Goal: Task Accomplishment & Management: Complete application form

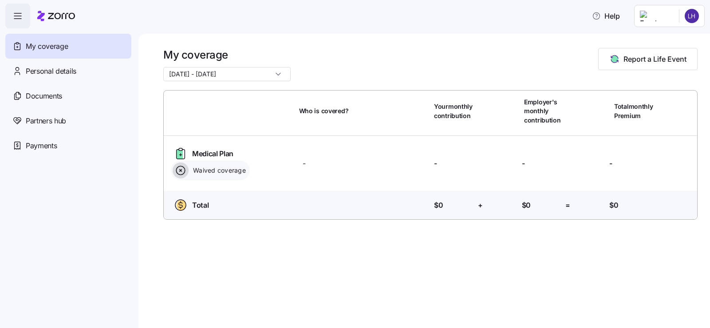
click at [692, 19] on html "Help My coverage Personal details Documents Partners hub Payments My coverage 0…" at bounding box center [355, 161] width 710 height 323
click at [677, 40] on div "Admin view" at bounding box center [662, 40] width 46 height 10
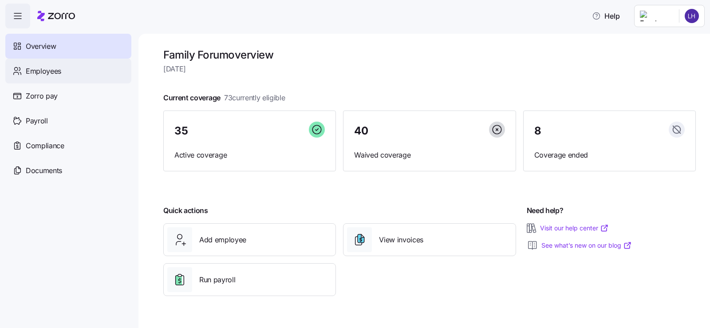
click at [43, 69] on span "Employees" at bounding box center [43, 71] width 35 height 11
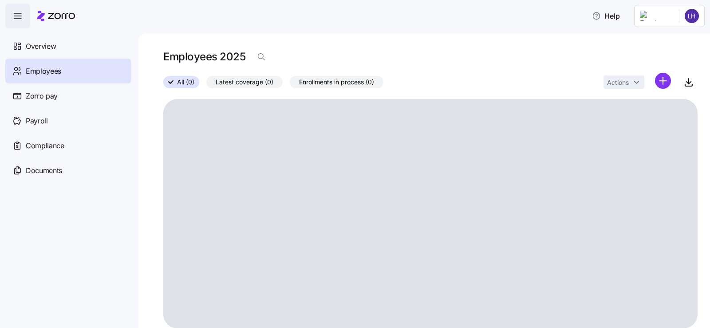
click at [657, 83] on html "Help Overview Employees Zorro pay Payroll Compliance Documents Employees 2025 A…" at bounding box center [355, 161] width 710 height 323
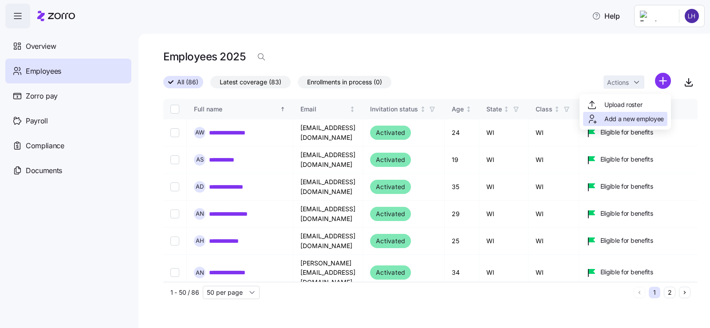
click at [656, 114] on span "Add a new employee" at bounding box center [633, 118] width 59 height 9
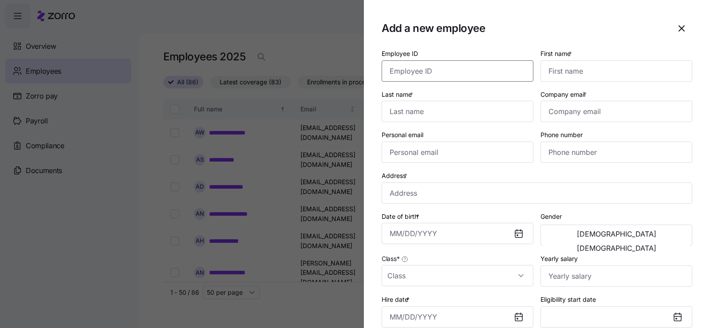
click at [452, 72] on input "Employee ID" at bounding box center [458, 70] width 152 height 21
click at [642, 74] on input "First name *" at bounding box center [616, 70] width 152 height 21
type input "Emily"
type input "Cavanaugh"
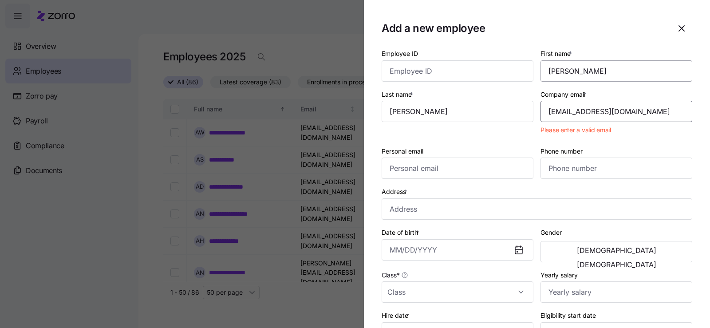
type input "[EMAIL_ADDRESS][DOMAIN_NAME]"
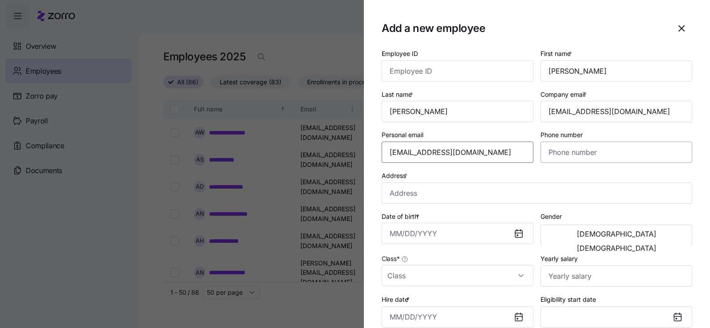
type input "cavanaugh513@outlook.com"
click at [564, 152] on input "Phone number" at bounding box center [616, 152] width 152 height 21
type input "(715) 919-2088"
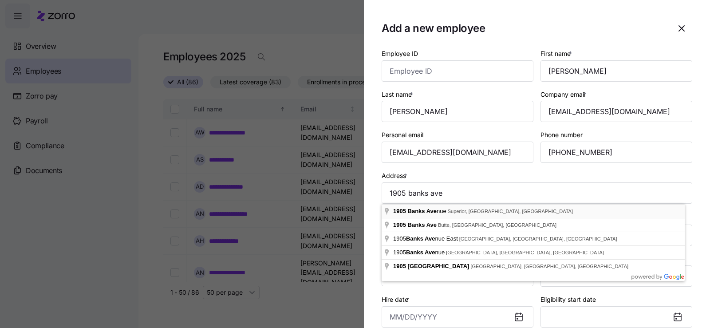
type input "1905 Banks Ave, Superior, WI 54880, USA"
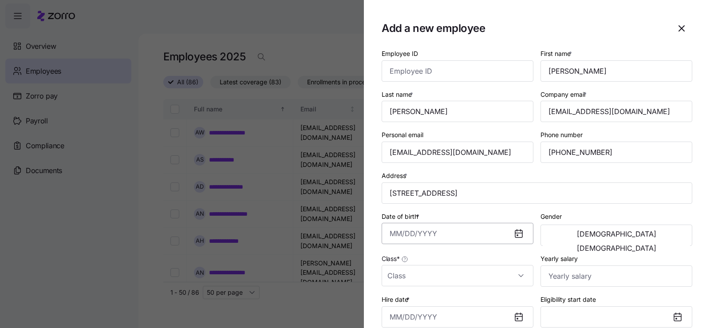
click at [454, 233] on input "Date of birth *" at bounding box center [458, 233] width 152 height 21
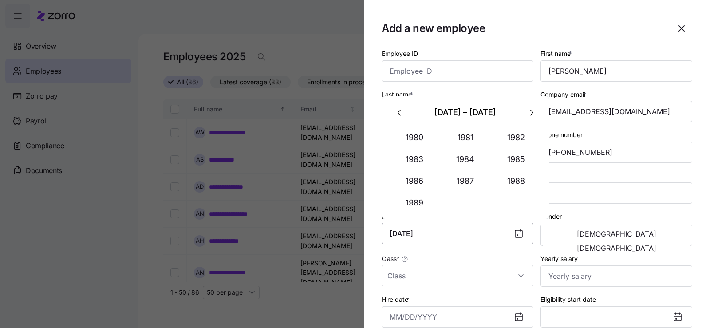
type input "February 10, 1981"
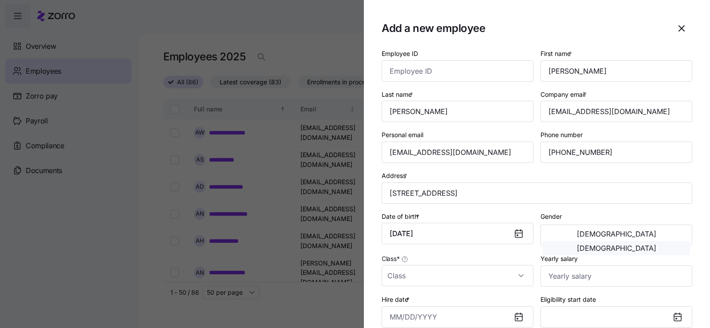
click at [648, 241] on button "[DEMOGRAPHIC_DATA]" at bounding box center [616, 248] width 147 height 14
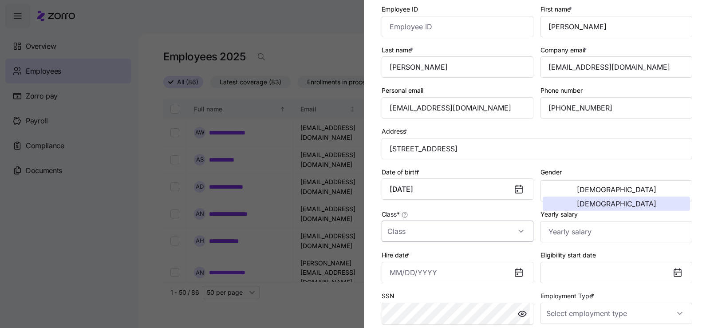
click at [453, 228] on input "Class *" at bounding box center [458, 230] width 152 height 21
click at [425, 278] on div "WI" at bounding box center [456, 277] width 142 height 19
type input "WI"
click at [590, 237] on input "Yearly salary" at bounding box center [616, 231] width 152 height 21
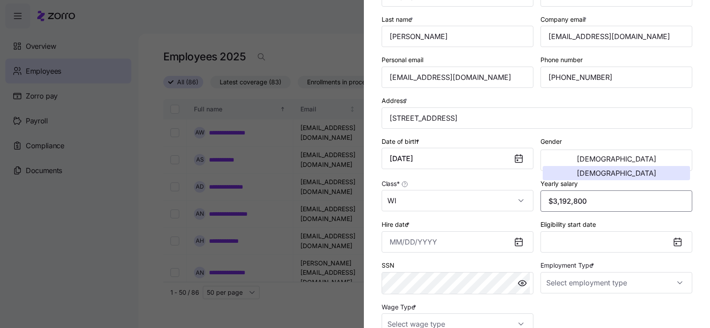
scroll to position [89, 0]
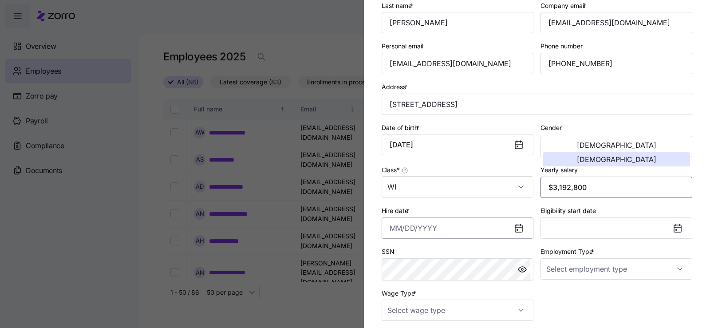
type input "$3,192,800"
click at [397, 225] on input "Hire date *" at bounding box center [458, 227] width 152 height 21
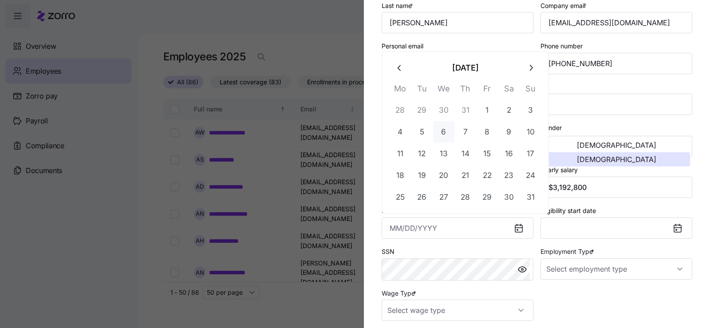
click at [449, 130] on button "6" at bounding box center [443, 131] width 21 height 21
type input "[DATE]"
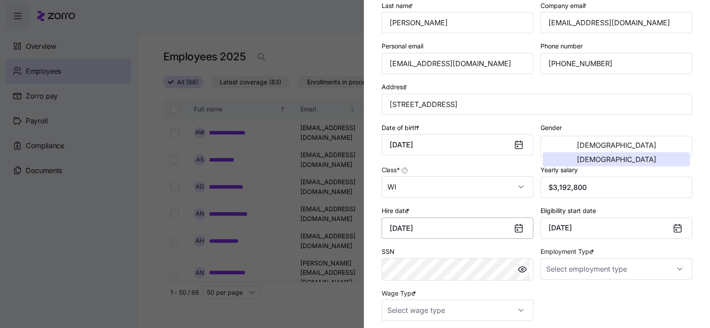
scroll to position [133, 0]
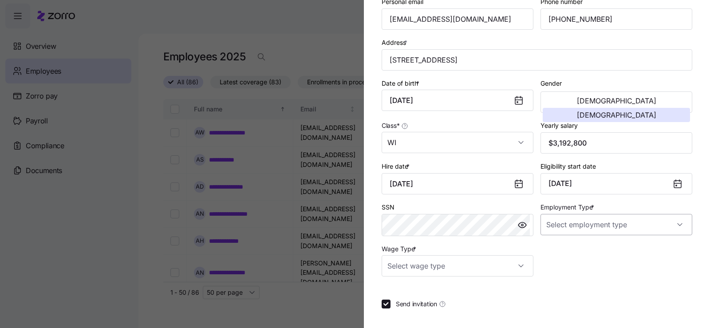
click at [624, 229] on input "Employment Type *" at bounding box center [616, 224] width 152 height 21
click at [609, 250] on div "Full Time" at bounding box center [612, 251] width 142 height 19
type input "Full Time"
click at [598, 251] on div "Employee ID First name * Emily Last name * Cavanaugh Company email * emilyc@fam…" at bounding box center [537, 95] width 318 height 369
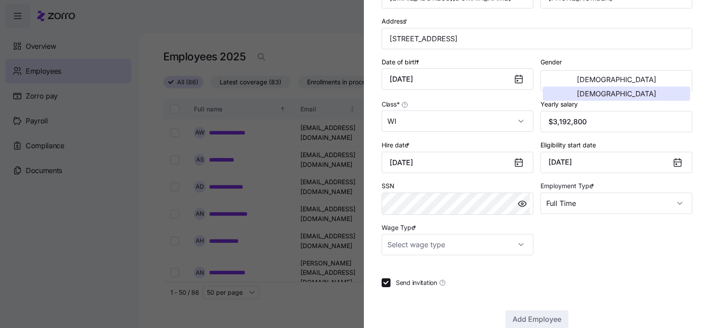
scroll to position [172, 0]
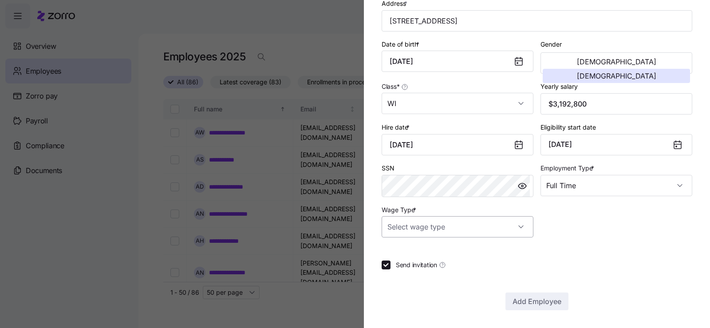
click at [447, 228] on input "Wage Type *" at bounding box center [458, 226] width 152 height 21
click at [419, 273] on div "Hourly" at bounding box center [456, 272] width 142 height 19
type input "Hourly"
click at [662, 249] on div at bounding box center [537, 248] width 311 height 9
click at [533, 301] on span "Add Employee" at bounding box center [536, 301] width 49 height 11
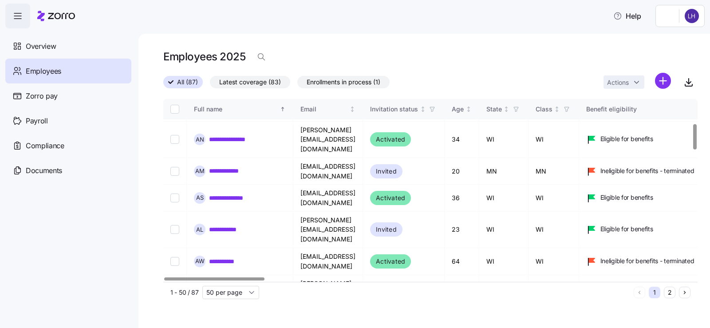
scroll to position [222, 0]
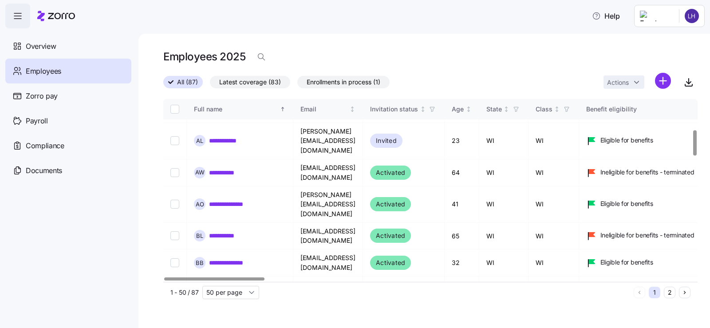
click at [665, 81] on html "**********" at bounding box center [355, 161] width 710 height 323
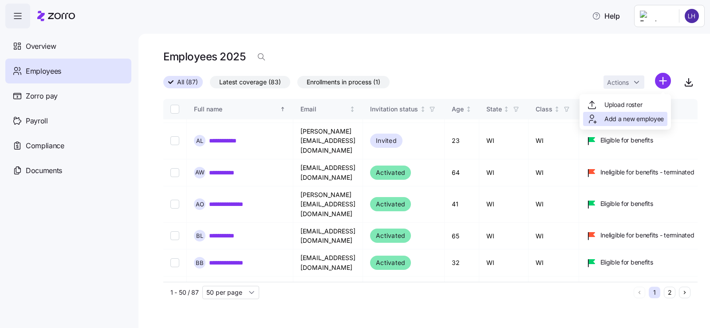
click at [625, 118] on span "Add a new employee" at bounding box center [633, 118] width 59 height 9
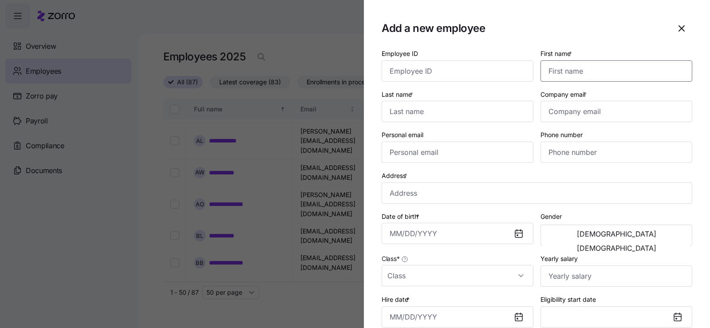
click at [567, 67] on input "First name *" at bounding box center [616, 70] width 152 height 21
type input "[PERSON_NAME]"
type input "[EMAIL_ADDRESS][DOMAIN_NAME]"
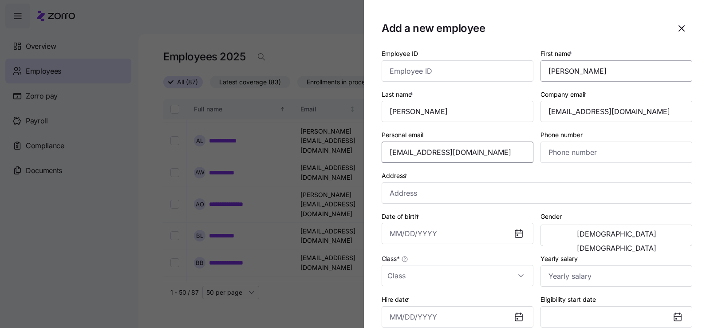
type input "[EMAIL_ADDRESS][DOMAIN_NAME]"
type input "[PHONE_NUMBER]"
click at [479, 190] on input "Address *" at bounding box center [537, 192] width 311 height 21
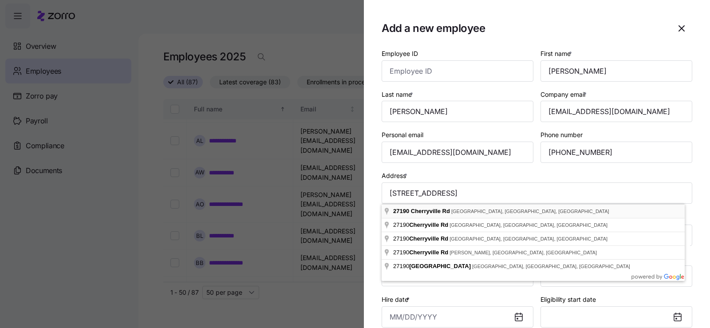
type input "[STREET_ADDRESS]"
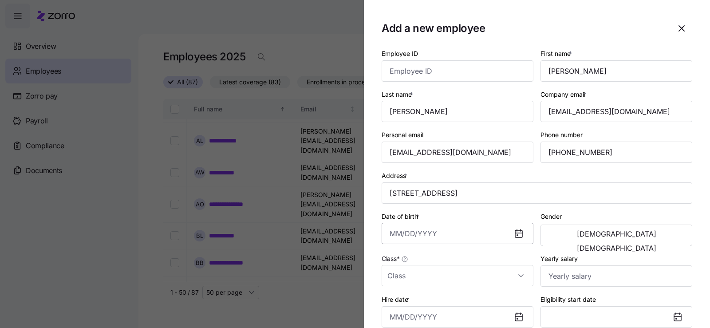
click at [471, 236] on input "Date of birth *" at bounding box center [458, 233] width 152 height 21
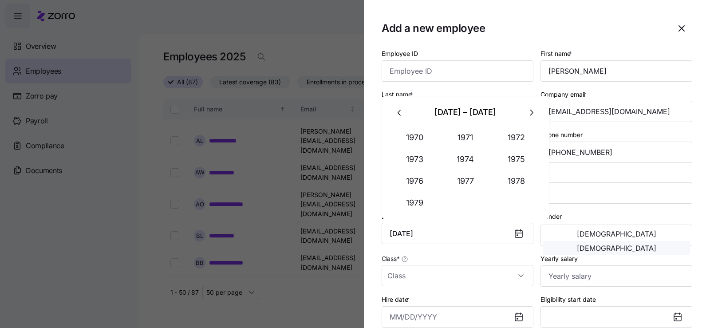
type input "[DATE]"
click at [652, 244] on span "[DEMOGRAPHIC_DATA]" at bounding box center [616, 247] width 79 height 7
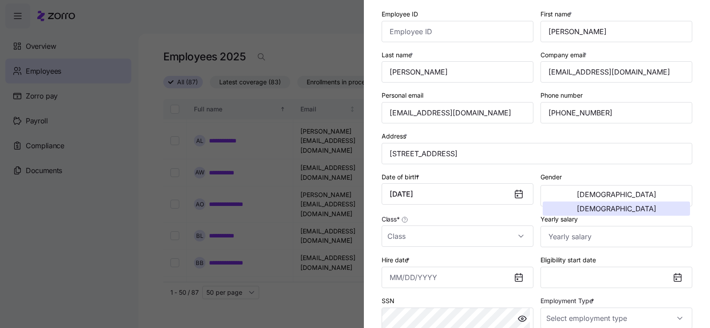
scroll to position [89, 0]
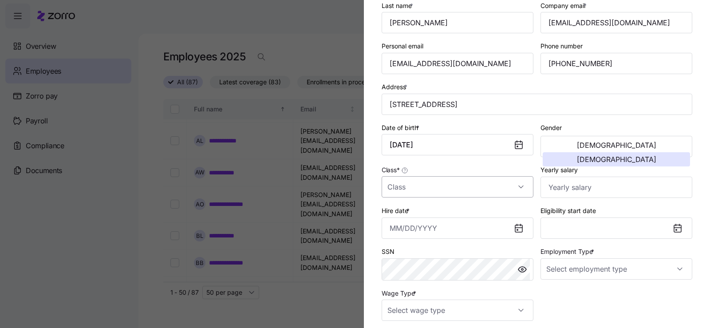
click at [472, 191] on input "Class *" at bounding box center [458, 186] width 152 height 21
click at [458, 228] on div "WI" at bounding box center [456, 232] width 142 height 19
type input "WI"
click at [611, 188] on input "Yearly salary" at bounding box center [616, 187] width 152 height 21
click at [284, 40] on div at bounding box center [355, 164] width 710 height 328
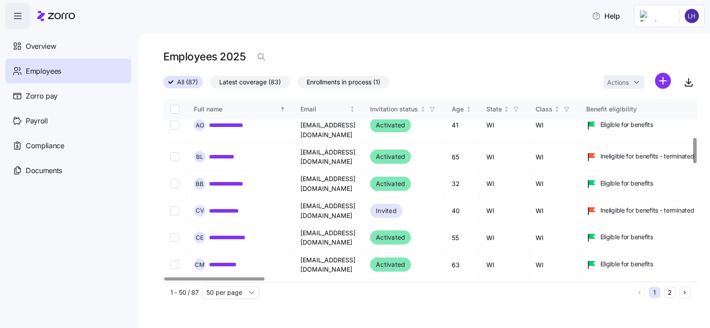
scroll to position [123, 0]
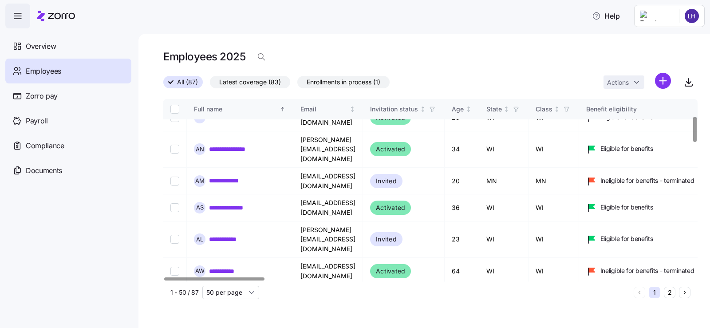
click at [327, 80] on span "Enrollments in process (1)" at bounding box center [344, 82] width 74 height 12
click at [297, 84] on input "Enrollments in process (1)" at bounding box center [297, 84] width 0 height 0
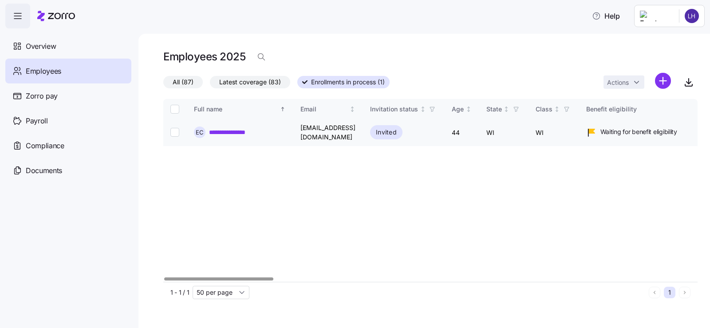
click at [251, 133] on link "**********" at bounding box center [234, 132] width 51 height 9
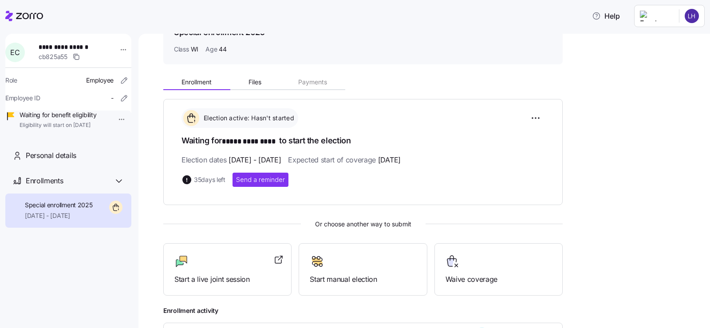
scroll to position [122, 0]
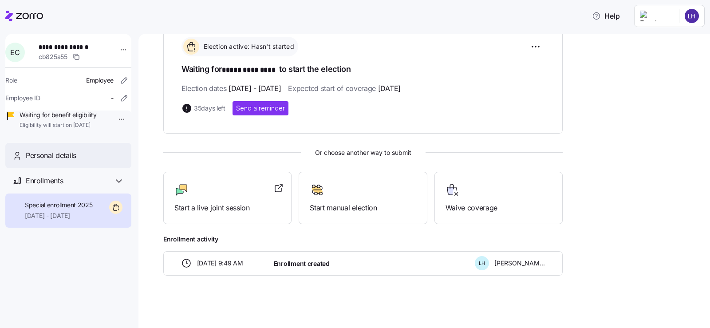
click at [71, 161] on span "Personal details" at bounding box center [51, 155] width 51 height 11
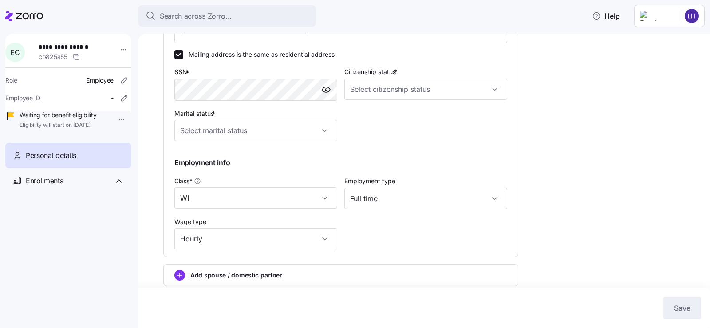
scroll to position [372, 0]
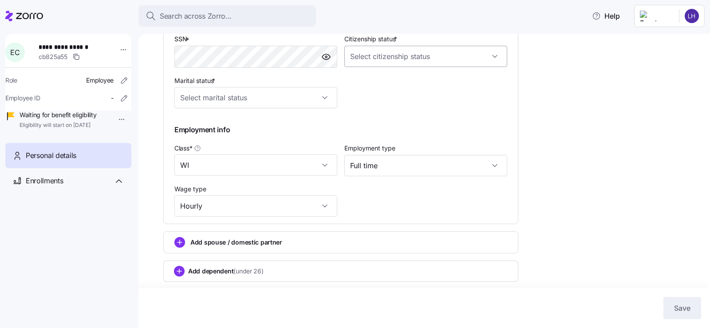
click at [436, 65] on input "Citizenship status *" at bounding box center [425, 56] width 163 height 21
click at [434, 83] on div "US citizen" at bounding box center [426, 83] width 156 height 19
type input "US citizen"
click at [695, 315] on button "Save" at bounding box center [682, 308] width 38 height 22
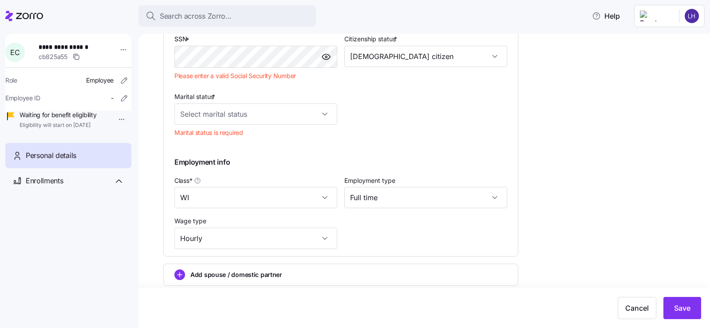
click at [283, 126] on div "Marital status * Marital status is required" at bounding box center [256, 115] width 170 height 57
click at [284, 116] on input "Marital status *" at bounding box center [255, 113] width 163 height 21
click at [281, 137] on div "Single" at bounding box center [256, 141] width 156 height 19
type input "Single"
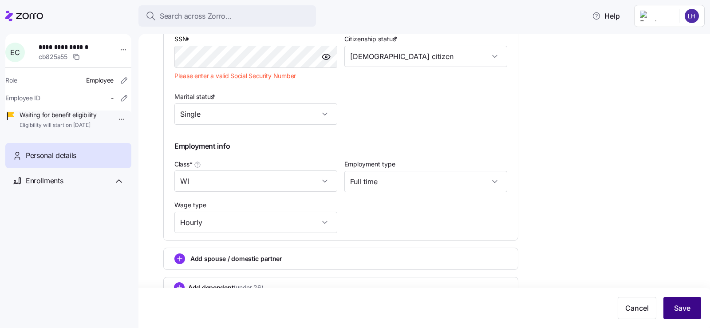
click at [675, 310] on span "Save" at bounding box center [682, 308] width 16 height 11
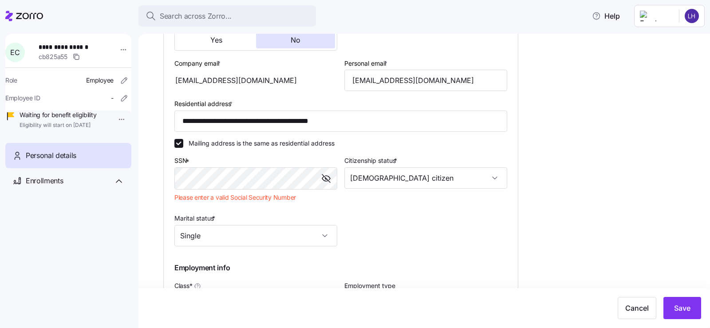
scroll to position [239, 0]
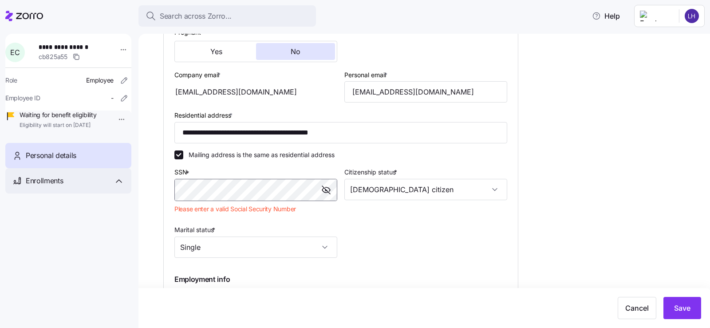
click at [102, 187] on div "**********" at bounding box center [355, 161] width 710 height 323
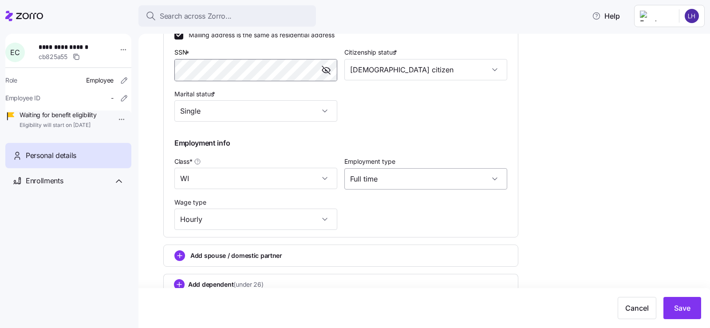
scroll to position [372, 0]
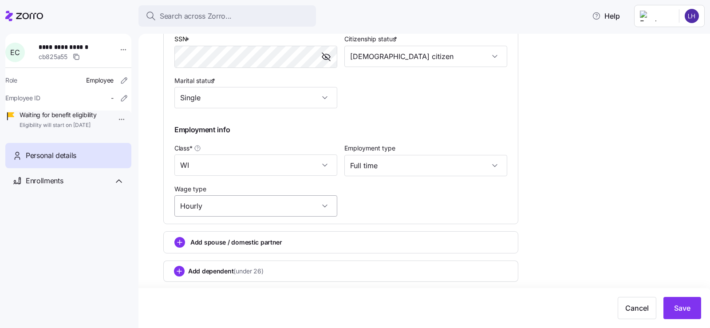
click at [331, 202] on input "Hourly" at bounding box center [255, 205] width 163 height 21
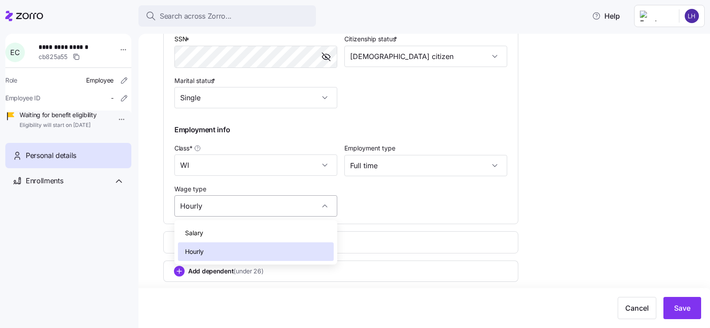
click at [331, 202] on input "Hourly" at bounding box center [255, 205] width 163 height 21
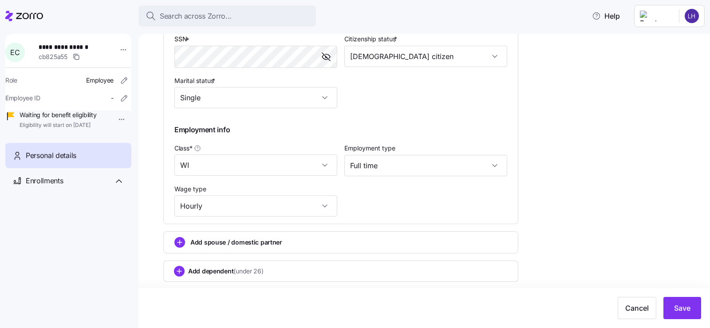
click at [682, 308] on span "Save" at bounding box center [682, 308] width 16 height 11
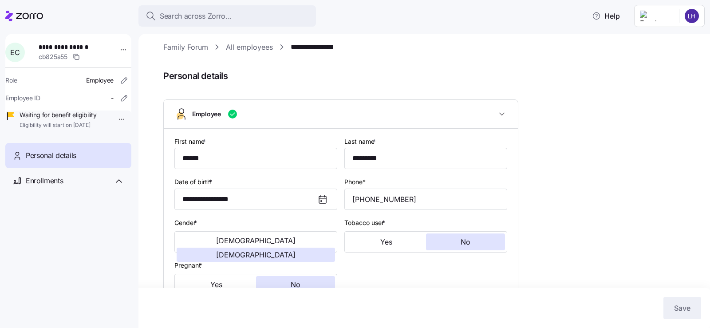
scroll to position [0, 0]
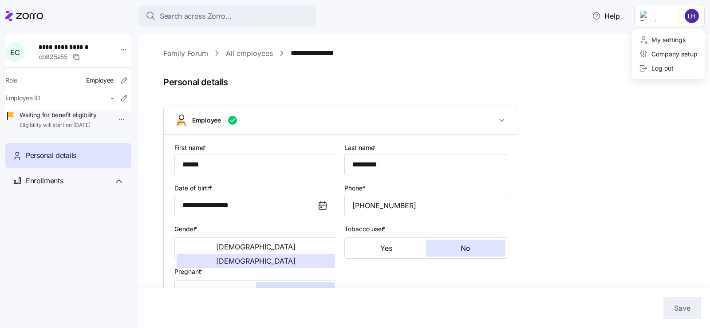
click at [698, 20] on html "**********" at bounding box center [355, 161] width 710 height 323
click at [514, 64] on html "**********" at bounding box center [355, 161] width 710 height 323
click at [264, 55] on link "All employees" at bounding box center [249, 53] width 47 height 11
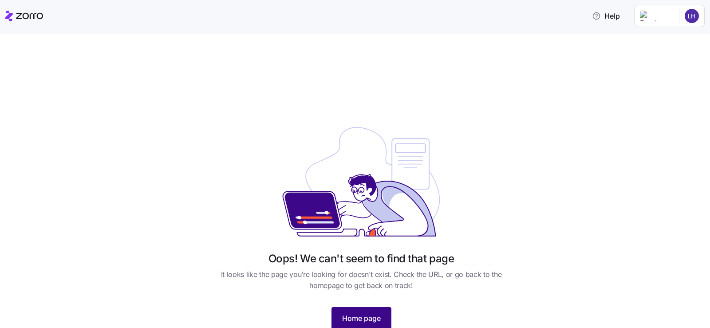
click at [362, 314] on span "Home page" at bounding box center [361, 318] width 39 height 11
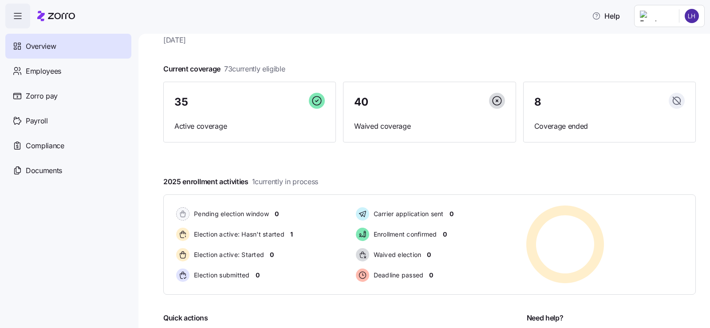
scroll to position [44, 0]
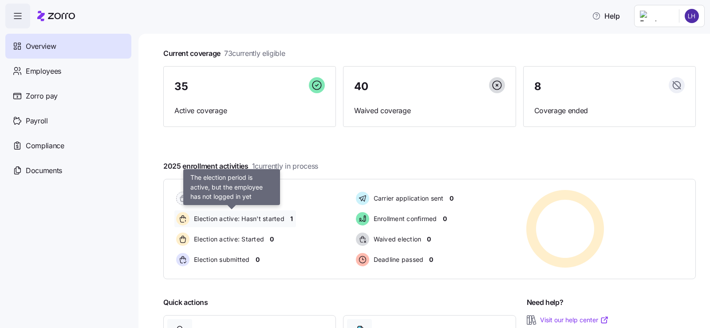
click at [268, 221] on span "Election active: Hasn't started" at bounding box center [237, 218] width 93 height 9
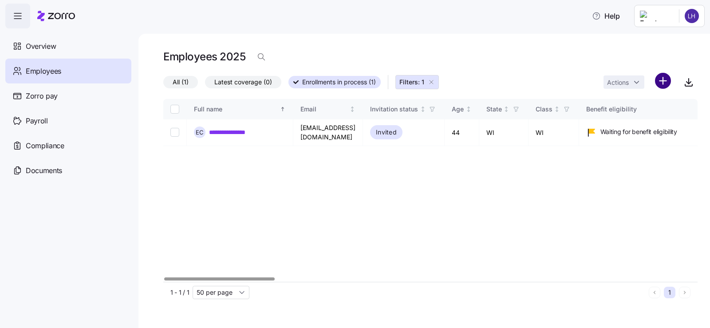
click at [666, 79] on html "**********" at bounding box center [355, 161] width 710 height 323
click at [630, 121] on span "Add a new employee" at bounding box center [633, 118] width 59 height 9
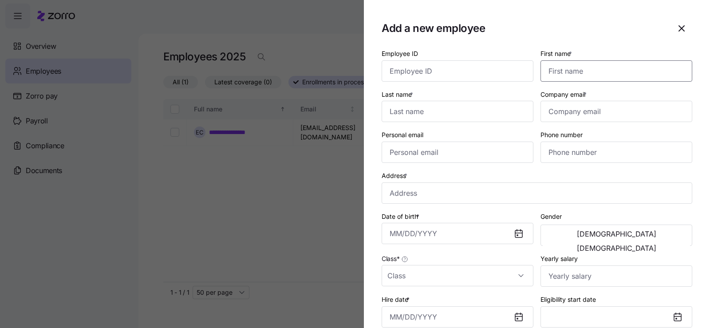
click at [587, 71] on input "First name *" at bounding box center [616, 70] width 152 height 21
type input "[PERSON_NAME]"
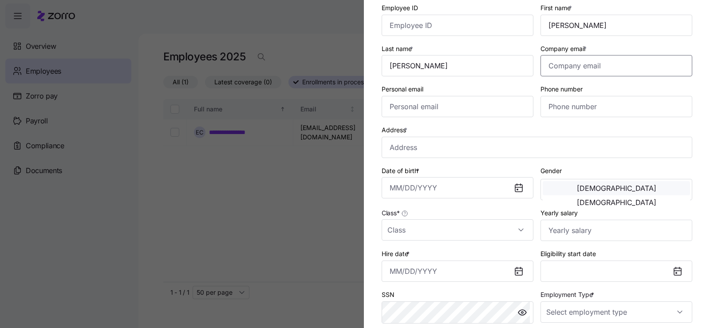
scroll to position [89, 0]
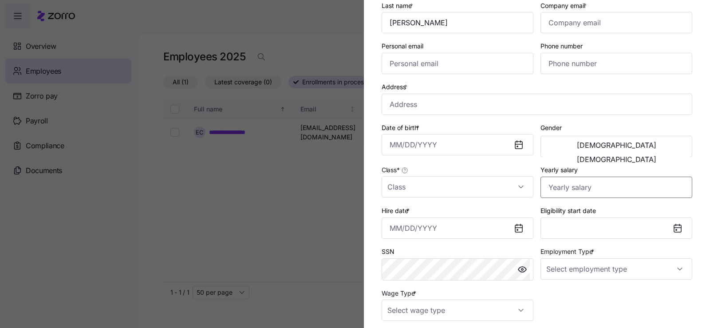
click at [579, 193] on input "Yearly salary" at bounding box center [616, 187] width 152 height 21
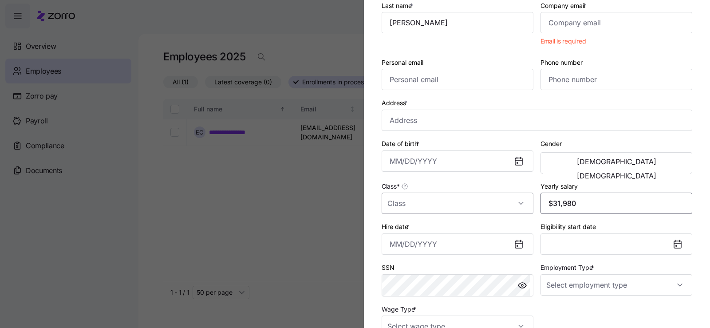
type input "$31,980"
click at [444, 206] on input "Class *" at bounding box center [458, 203] width 152 height 21
click at [424, 250] on div "WI" at bounding box center [456, 248] width 142 height 19
type input "WI"
click at [516, 245] on icon at bounding box center [518, 244] width 7 height 7
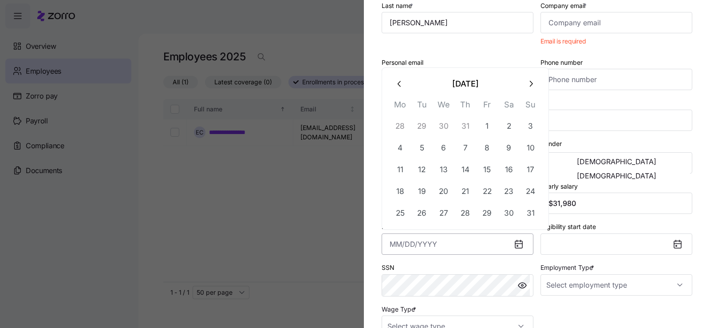
click at [442, 244] on input "Hire date *" at bounding box center [458, 243] width 152 height 21
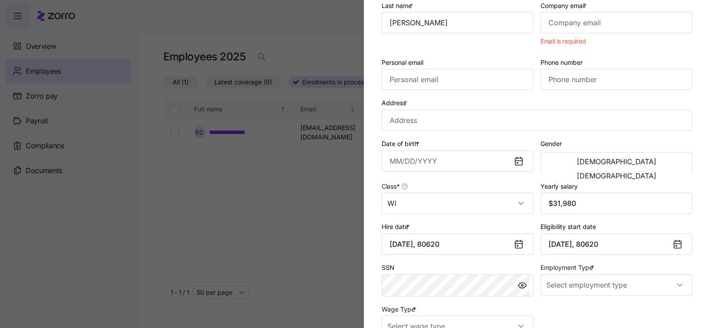
click at [433, 268] on div "SSN" at bounding box center [458, 279] width 152 height 35
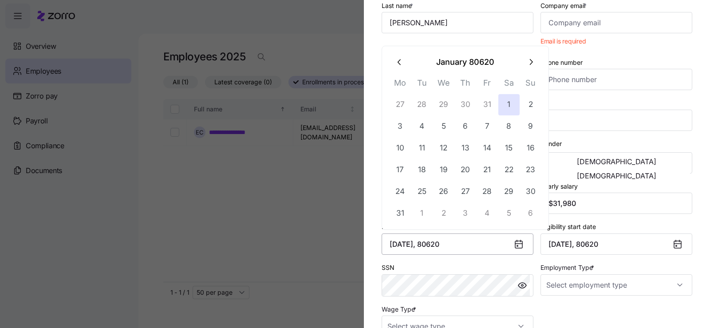
click at [464, 246] on input "[DATE], 80620" at bounding box center [458, 243] width 152 height 21
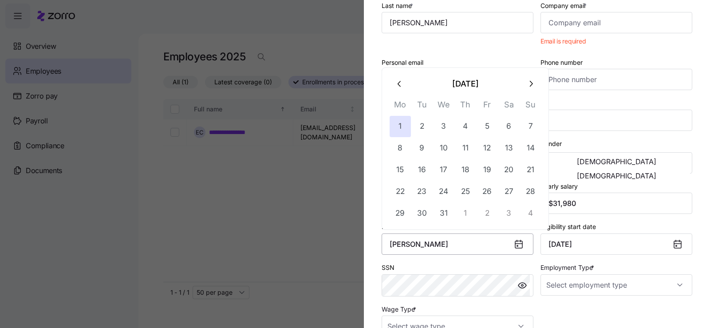
type input "J"
type input "[DATE]"
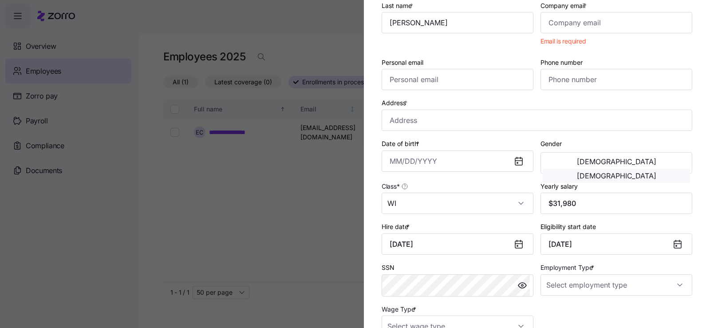
click at [656, 172] on span "[DEMOGRAPHIC_DATA]" at bounding box center [616, 175] width 79 height 7
click at [450, 162] on input "Date of birth *" at bounding box center [458, 160] width 152 height 21
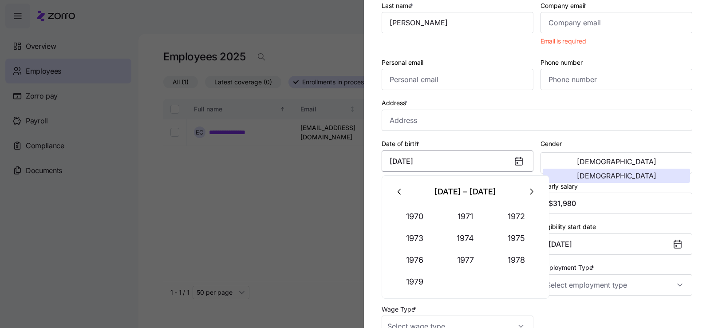
type input "[DATE]"
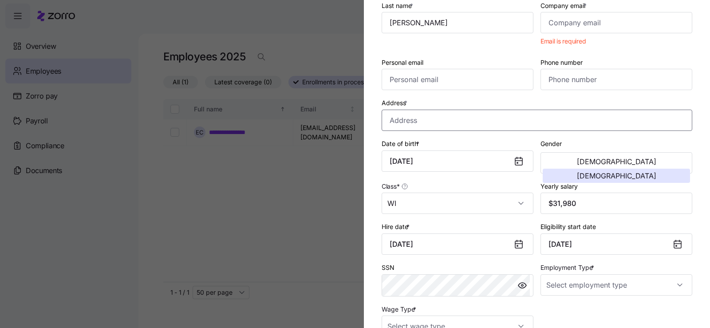
click at [510, 117] on input "Address *" at bounding box center [537, 120] width 311 height 21
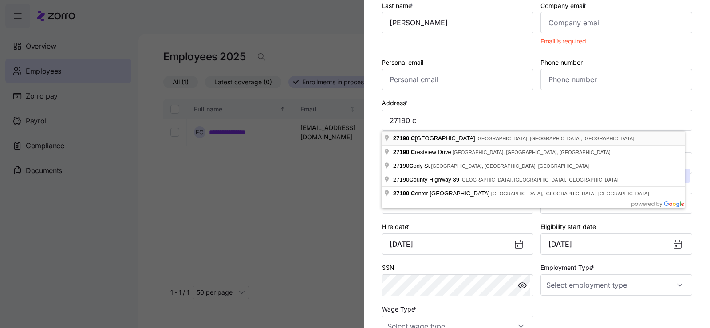
type input "[STREET_ADDRESS]"
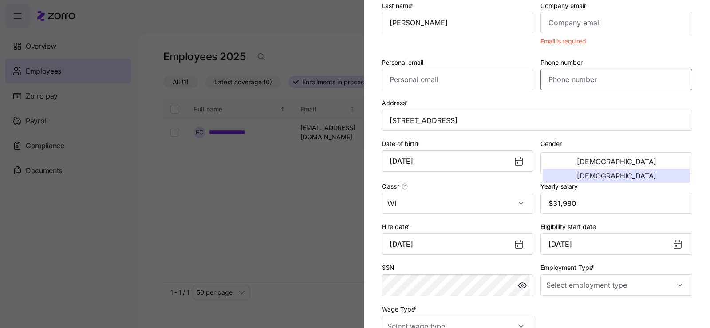
click at [563, 73] on input "Phone number" at bounding box center [616, 79] width 152 height 21
type input "[PHONE_NUMBER]"
click at [484, 80] on input "Personal email" at bounding box center [458, 79] width 152 height 21
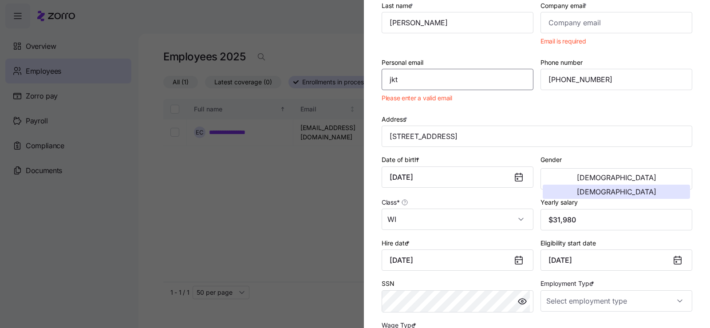
type input "[EMAIL_ADDRESS][DOMAIN_NAME]"
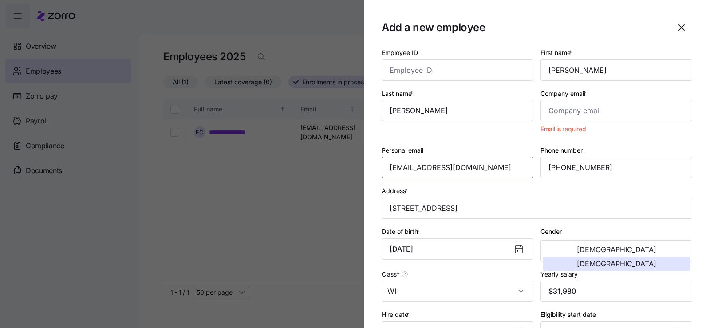
scroll to position [0, 0]
click at [586, 112] on input "Company email *" at bounding box center [616, 111] width 152 height 21
type input "[EMAIL_ADDRESS][DOMAIN_NAME]"
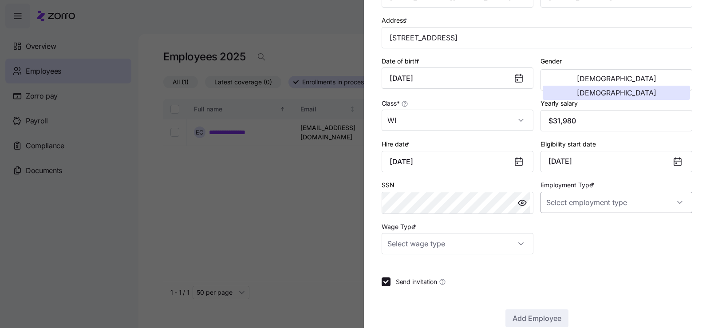
scroll to position [172, 0]
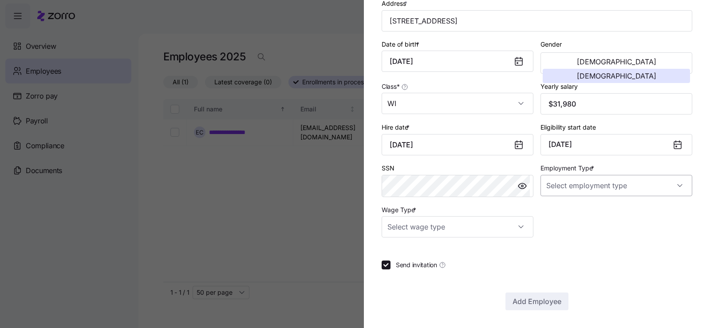
click at [560, 188] on input "Employment Type *" at bounding box center [616, 185] width 152 height 21
click at [569, 210] on span "Full Time" at bounding box center [561, 213] width 26 height 10
type input "Full Time"
click at [463, 226] on input "Wage Type *" at bounding box center [458, 226] width 152 height 21
click at [441, 269] on div "Hourly" at bounding box center [456, 272] width 142 height 19
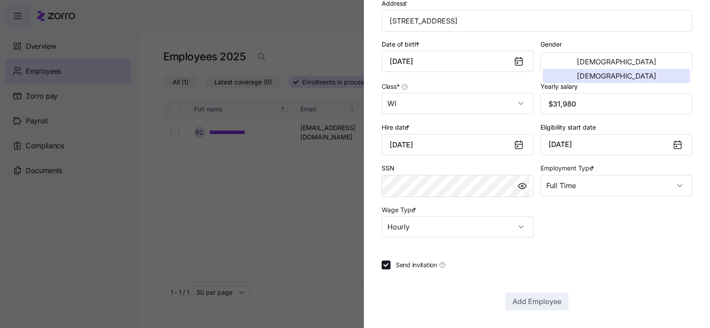
type input "Hourly"
click at [527, 298] on span "Add Employee" at bounding box center [536, 301] width 49 height 11
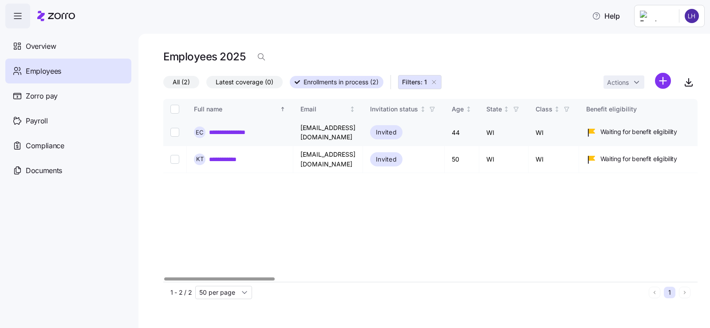
click at [173, 132] on input "Select record 1" at bounding box center [174, 132] width 9 height 9
checkbox input "true"
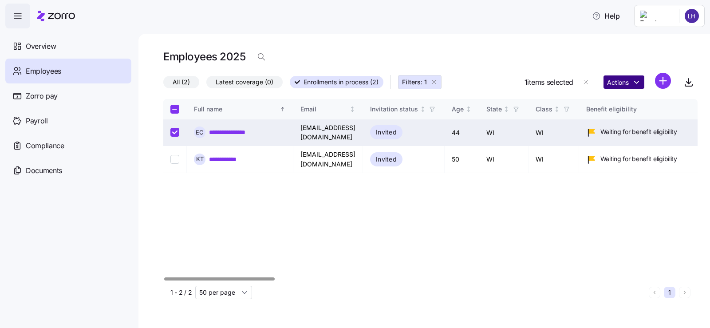
click at [621, 83] on html "**********" at bounding box center [355, 161] width 710 height 323
click at [516, 43] on html "**********" at bounding box center [355, 161] width 710 height 323
click at [665, 80] on html "**********" at bounding box center [355, 161] width 710 height 323
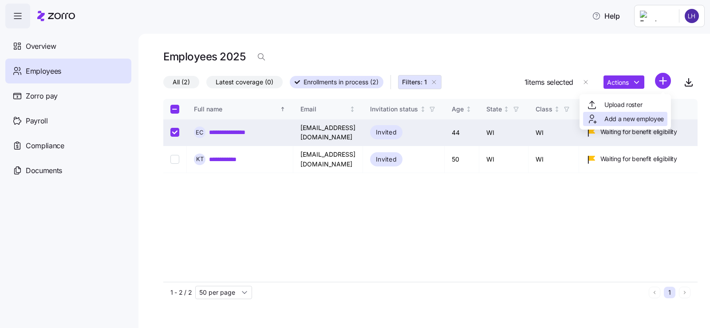
click at [644, 118] on span "Add a new employee" at bounding box center [633, 118] width 59 height 9
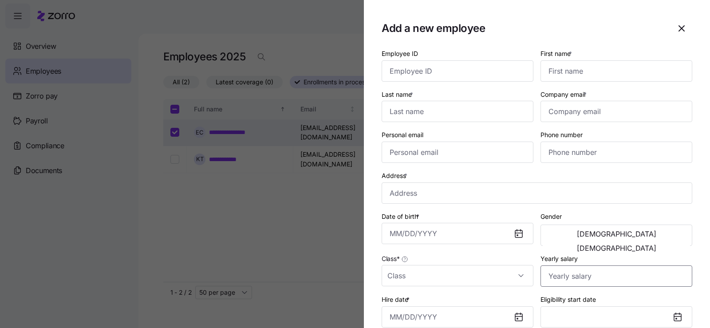
click at [567, 281] on input "Yearly salary" at bounding box center [616, 275] width 152 height 21
type input "$31,980"
click at [443, 78] on input "Employee ID" at bounding box center [458, 70] width 152 height 21
click at [592, 74] on input "First name *" at bounding box center [616, 70] width 152 height 21
type input "Dakota"
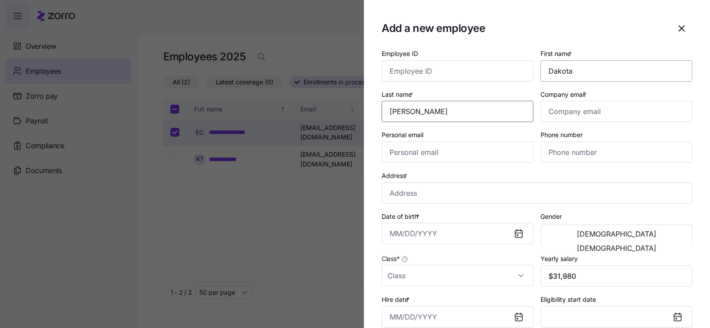
type input "[PERSON_NAME]"
type input "[EMAIL_ADDRESS][DOMAIN_NAME]"
type input "[PHONE_NUMBER]"
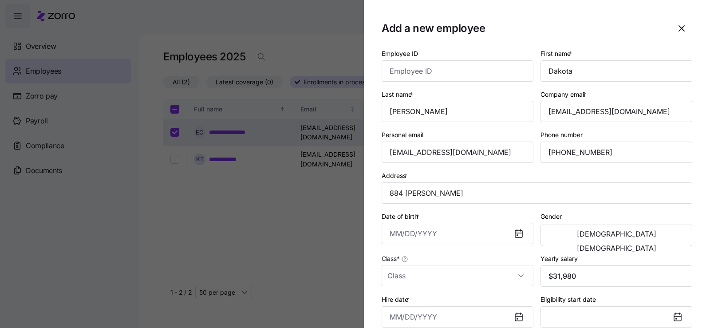
type input "[STREET_ADDRESS][PERSON_NAME]"
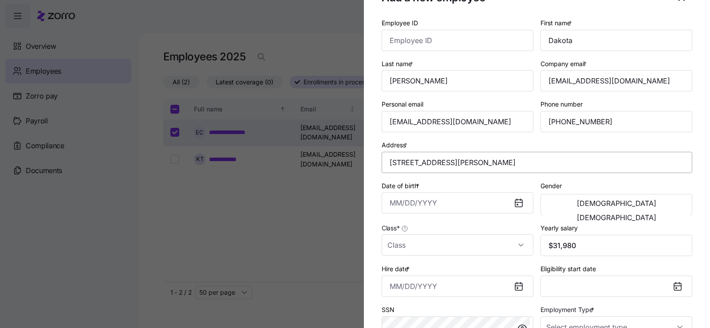
scroll to position [44, 0]
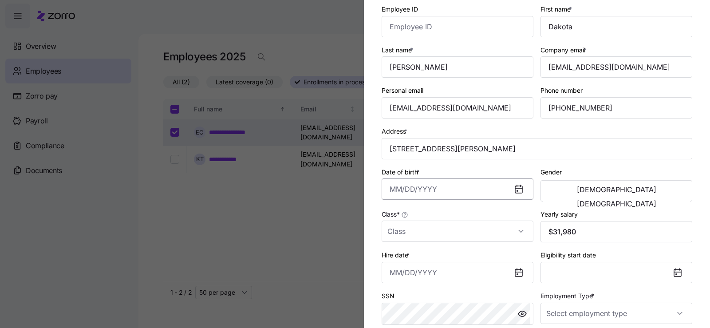
click at [452, 190] on input "Date of birth *" at bounding box center [458, 188] width 152 height 21
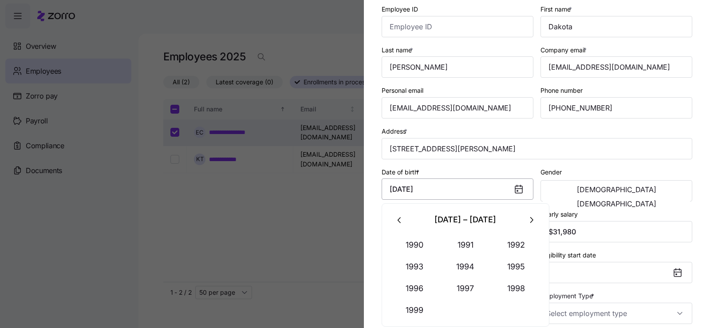
type input "[DATE]"
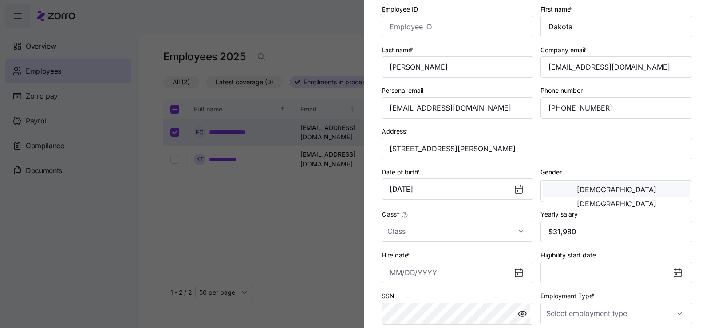
click at [591, 191] on button "[DEMOGRAPHIC_DATA]" at bounding box center [616, 189] width 147 height 14
click at [466, 230] on input "Class *" at bounding box center [458, 230] width 152 height 21
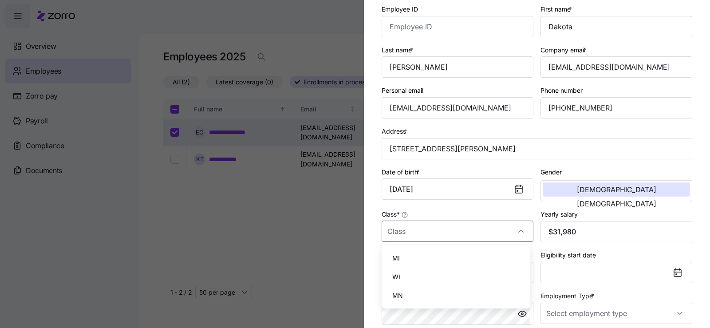
click at [431, 276] on div "WI" at bounding box center [456, 277] width 142 height 19
type input "WI"
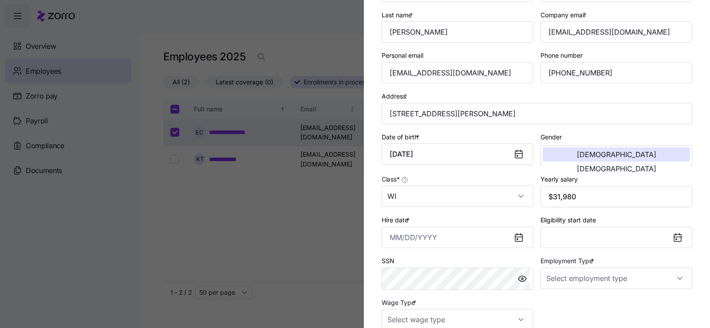
scroll to position [172, 0]
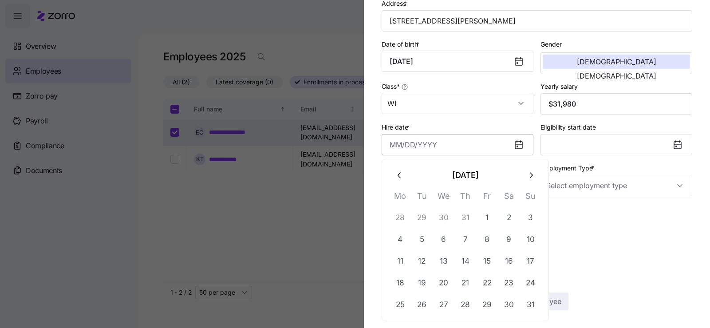
click at [452, 146] on input "Hire date *" at bounding box center [458, 144] width 152 height 21
type input "[DATE]"
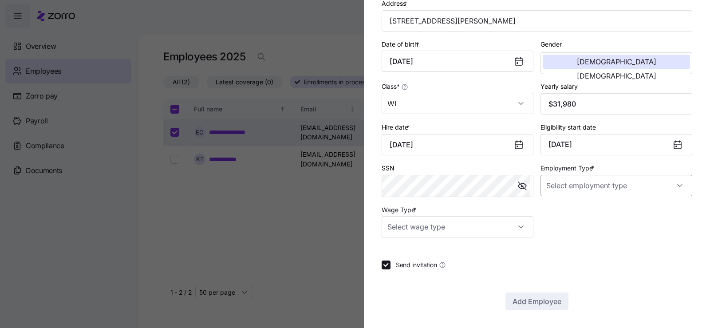
click at [576, 188] on input "Employment Type *" at bounding box center [616, 185] width 152 height 21
click at [569, 210] on span "Full Time" at bounding box center [561, 213] width 26 height 10
type input "Full Time"
click at [470, 227] on input "Wage Type *" at bounding box center [458, 226] width 152 height 21
click at [445, 270] on div "Hourly" at bounding box center [456, 272] width 142 height 19
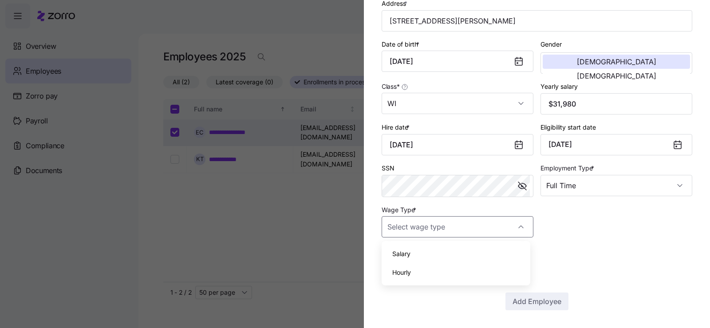
type input "Hourly"
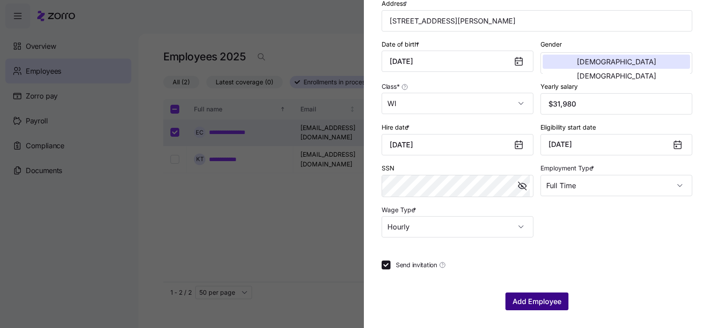
click at [549, 295] on button "Add Employee" at bounding box center [536, 301] width 63 height 18
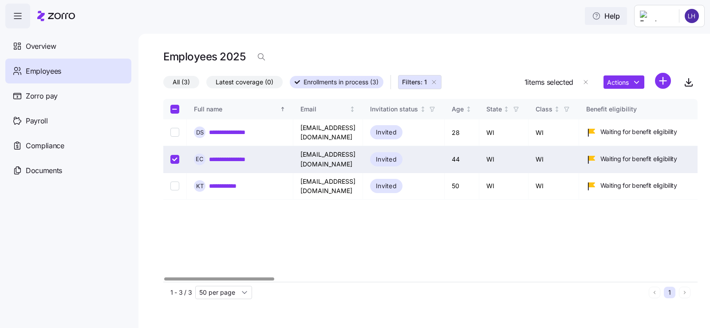
click at [620, 17] on span "Help" at bounding box center [606, 16] width 28 height 11
click at [620, 20] on span "Help" at bounding box center [606, 16] width 28 height 11
click at [174, 155] on input "Select record 2" at bounding box center [174, 159] width 9 height 9
checkbox input "false"
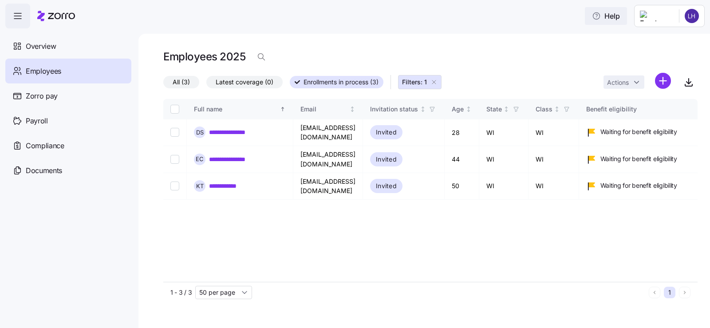
click at [620, 16] on span "Help" at bounding box center [606, 16] width 28 height 11
click at [601, 18] on icon "button" at bounding box center [596, 16] width 9 height 9
drag, startPoint x: 618, startPoint y: 18, endPoint x: 631, endPoint y: 39, distance: 24.7
click at [631, 39] on div "**********" at bounding box center [423, 181] width 571 height 294
click at [43, 147] on span "Compliance" at bounding box center [45, 145] width 39 height 11
